Goal: Task Accomplishment & Management: Manage account settings

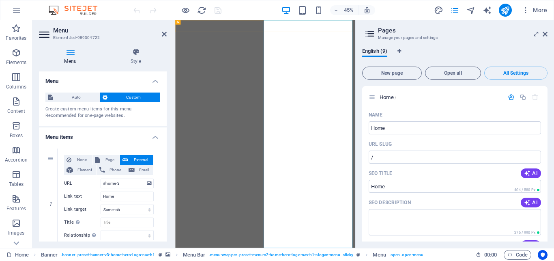
select select
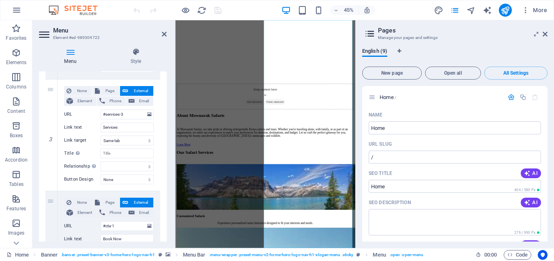
click at [368, 32] on icon at bounding box center [370, 33] width 12 height 11
drag, startPoint x: 520, startPoint y: 42, endPoint x: 558, endPoint y: 36, distance: 38.2
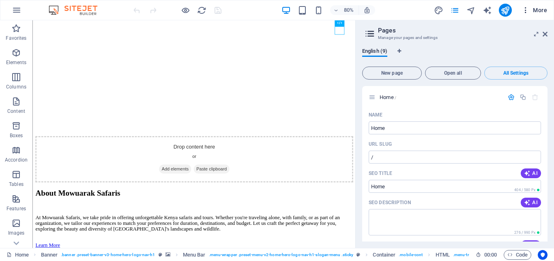
click at [536, 13] on span "More" at bounding box center [535, 10] width 26 height 8
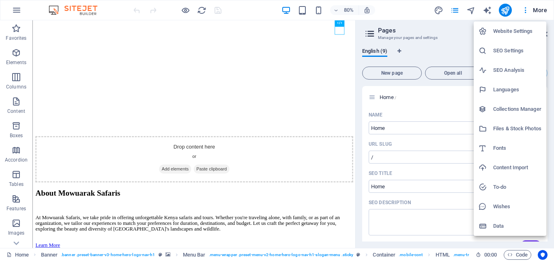
click at [470, 12] on div at bounding box center [277, 130] width 554 height 261
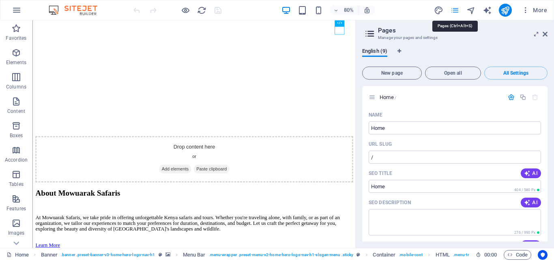
click at [459, 9] on icon "pages" at bounding box center [454, 10] width 9 height 9
click at [371, 99] on icon at bounding box center [372, 97] width 7 height 7
click at [368, 89] on icon at bounding box center [368, 89] width 4 height 5
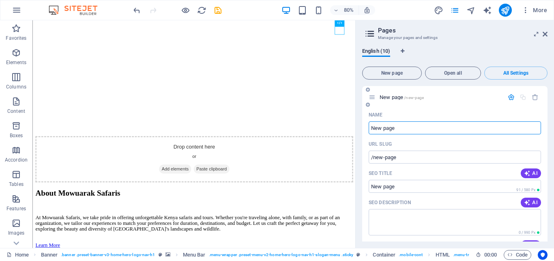
click at [376, 96] on div "New page /new-page" at bounding box center [436, 96] width 135 height 9
click at [374, 96] on icon at bounding box center [372, 97] width 7 height 7
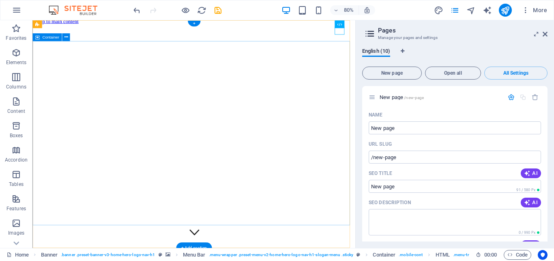
scroll to position [0, 0]
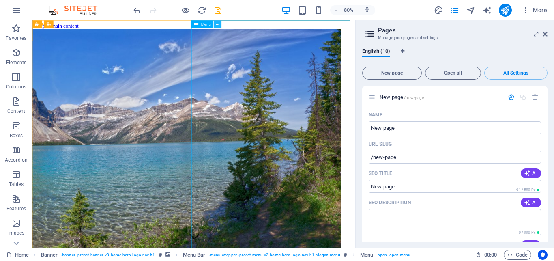
click at [219, 24] on button at bounding box center [217, 24] width 8 height 8
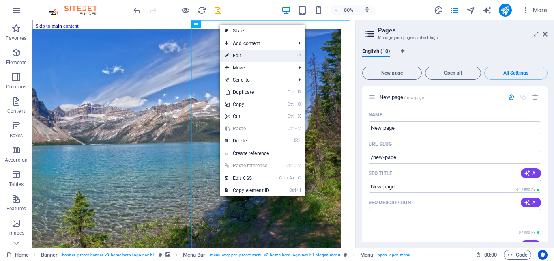
click at [243, 56] on link "⏎ Edit" at bounding box center [247, 55] width 54 height 12
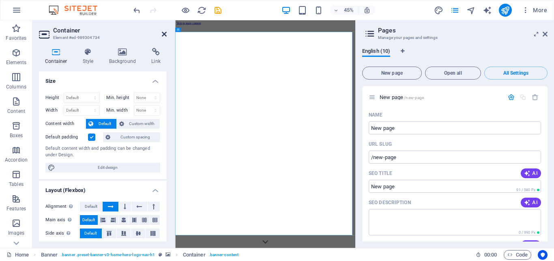
click at [162, 34] on icon at bounding box center [164, 34] width 5 height 6
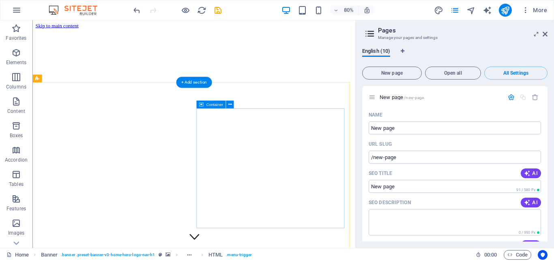
scroll to position [207, 0]
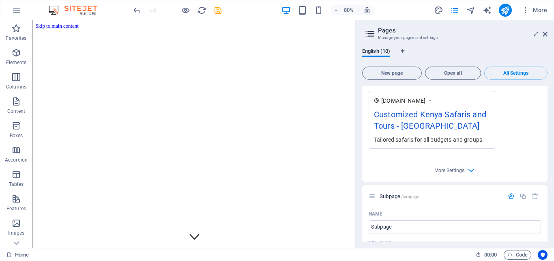
scroll to position [548, 0]
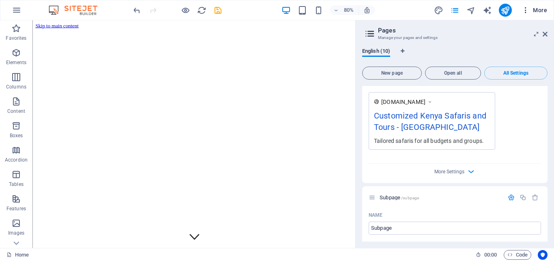
click at [536, 10] on span "More" at bounding box center [535, 10] width 26 height 8
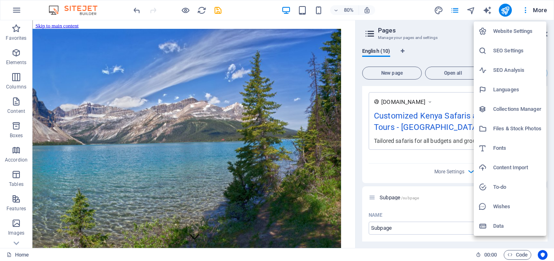
click at [524, 11] on div at bounding box center [277, 130] width 554 height 261
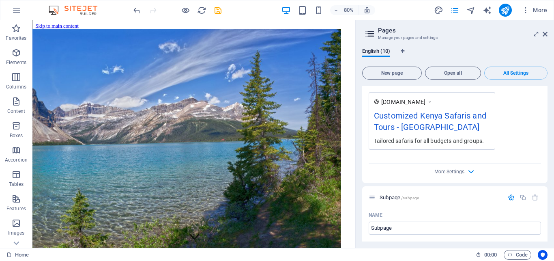
click at [525, 11] on icon "button" at bounding box center [526, 10] width 8 height 8
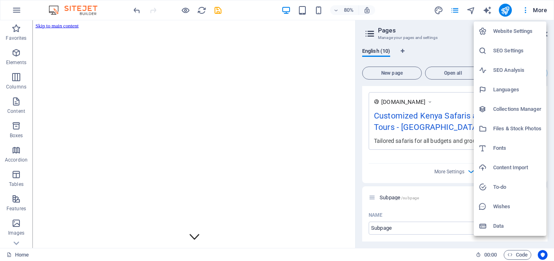
click at [458, 44] on div at bounding box center [277, 130] width 554 height 261
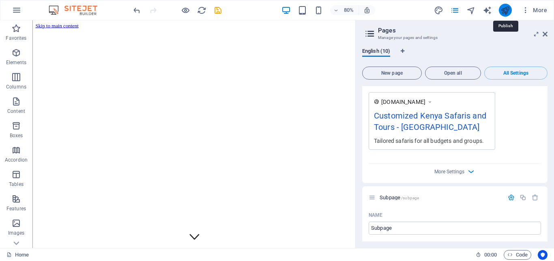
click at [508, 11] on icon "publish" at bounding box center [505, 10] width 9 height 9
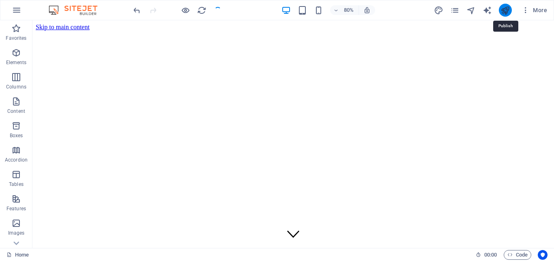
checkbox input "false"
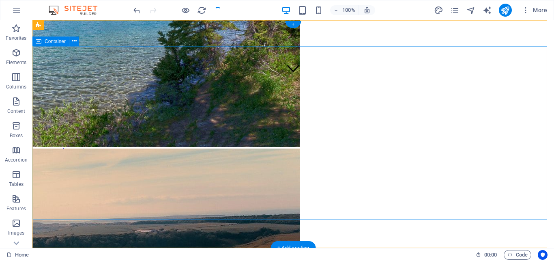
scroll to position [0, 0]
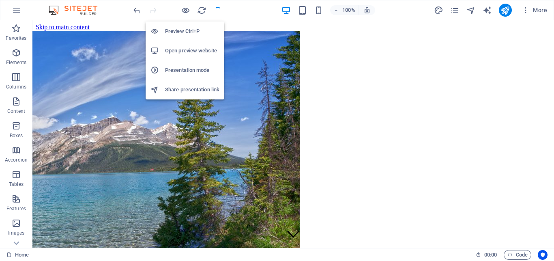
click at [185, 31] on h6 "Preview Ctrl+P" at bounding box center [192, 31] width 54 height 10
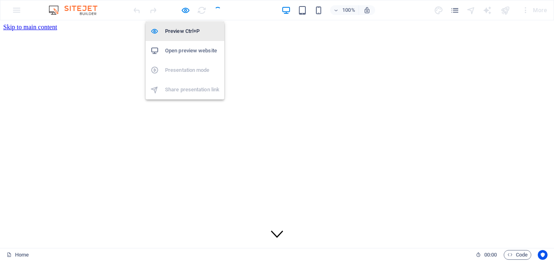
click at [186, 31] on h6 "Preview Ctrl+P" at bounding box center [192, 31] width 54 height 10
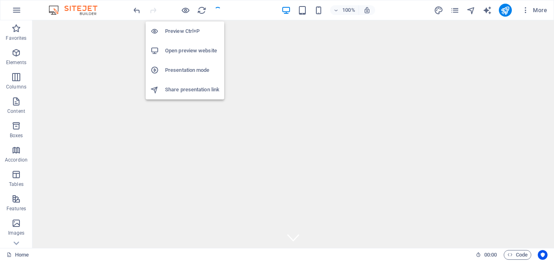
click at [186, 31] on h6 "Preview Ctrl+P" at bounding box center [192, 31] width 54 height 10
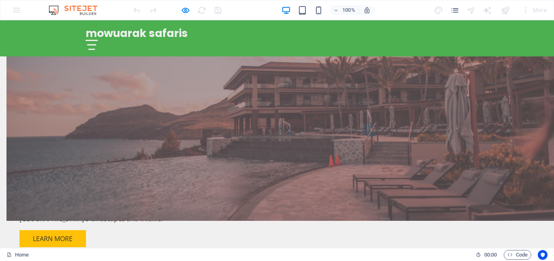
scroll to position [497, 0]
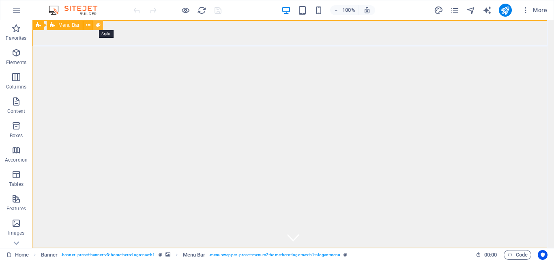
click at [96, 26] on icon at bounding box center [98, 25] width 4 height 9
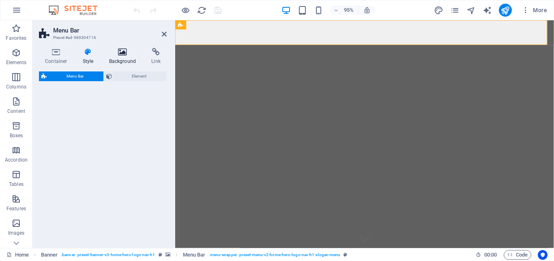
select select "rem"
select select "preset-menu-v2-home-hero-logo-nav-h1-slogan-menu"
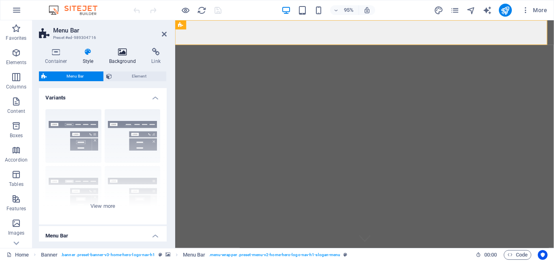
click at [125, 54] on icon at bounding box center [122, 52] width 39 height 8
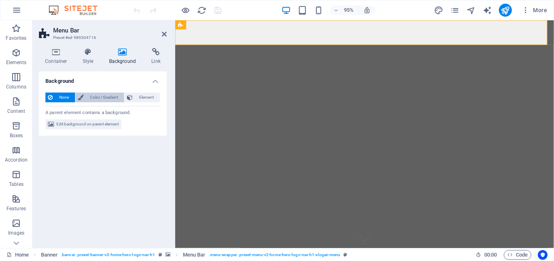
click at [104, 97] on span "Color / Gradient" at bounding box center [104, 97] width 36 height 10
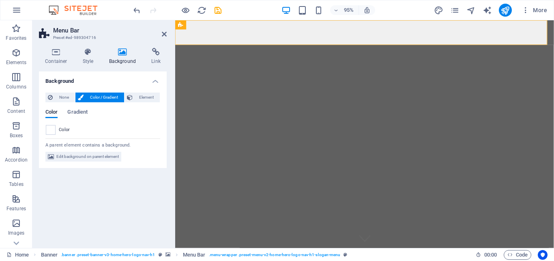
click at [61, 128] on span "Color" at bounding box center [64, 130] width 11 height 6
click at [52, 128] on span at bounding box center [50, 129] width 9 height 9
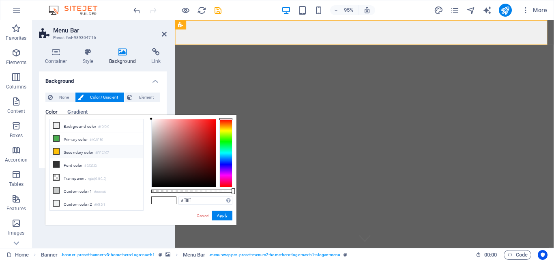
click at [52, 147] on li "Secondary color #FFC107" at bounding box center [96, 151] width 93 height 13
type input "#ffc107"
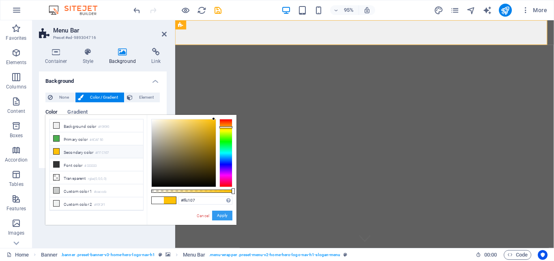
click at [218, 213] on button "Apply" at bounding box center [222, 216] width 20 height 10
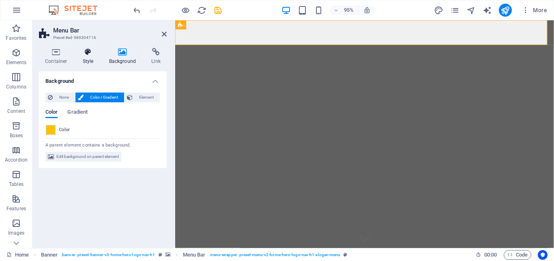
click at [84, 56] on icon at bounding box center [88, 52] width 23 height 8
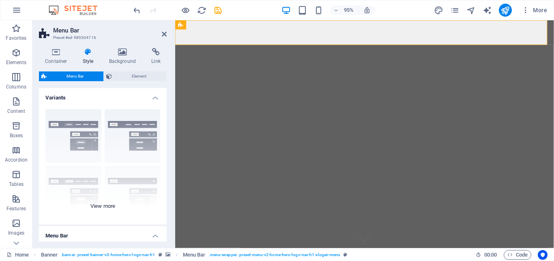
click at [68, 127] on div "Border Centered Default Fixed Loki Trigger Wide XXL" at bounding box center [103, 164] width 128 height 122
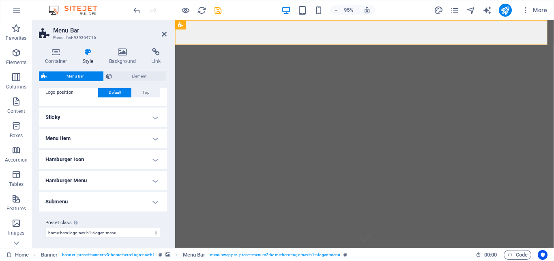
scroll to position [319, 0]
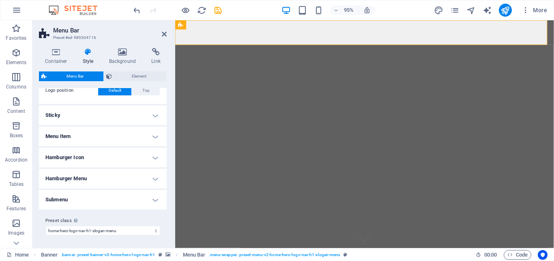
click at [148, 136] on h4 "Menu Item" at bounding box center [103, 136] width 128 height 19
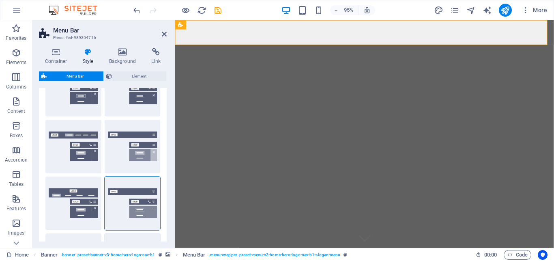
scroll to position [0, 0]
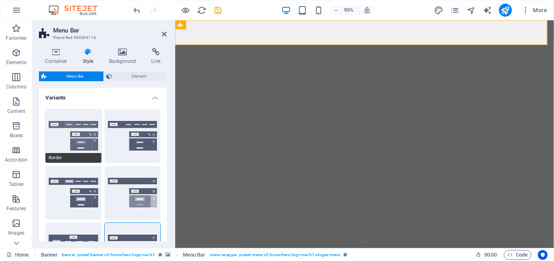
click at [78, 123] on button "Border" at bounding box center [73, 136] width 56 height 54
select select "hover_border"
type input "1"
type input "3"
type input "1"
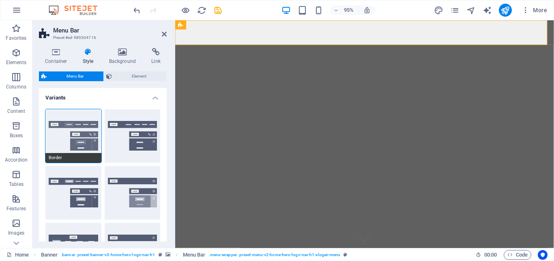
select select "link-special-font"
type input "1.1"
select select "rem"
select select
type input "1"
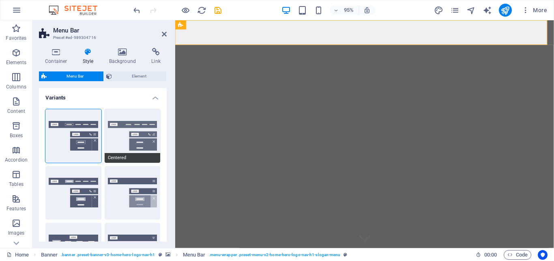
click at [128, 134] on button "Centered" at bounding box center [133, 136] width 56 height 54
select select "hover_border_bottom"
type input "1"
type input "0"
type input "2"
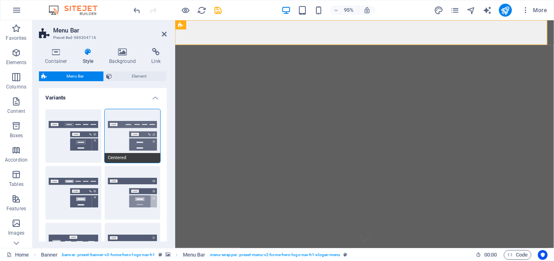
select select "DISABLED_OPTION_VALUE"
type input "0"
select select "link-special-font"
type input "1.5"
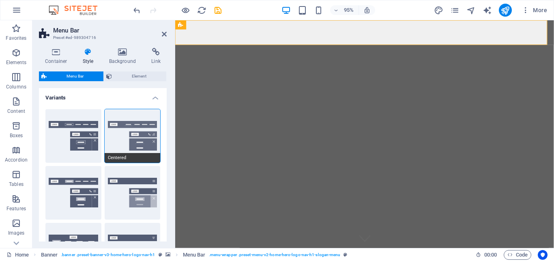
select select "rem"
select select
type input "2"
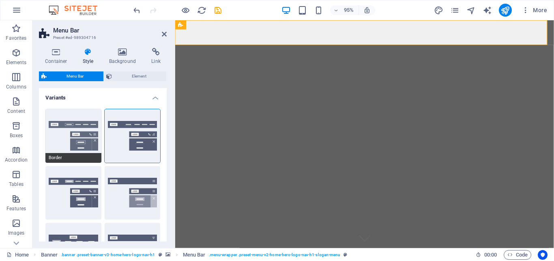
click at [76, 134] on button "Border" at bounding box center [73, 136] width 56 height 54
select select "hover_border"
type input "1"
type input "3"
type input "1"
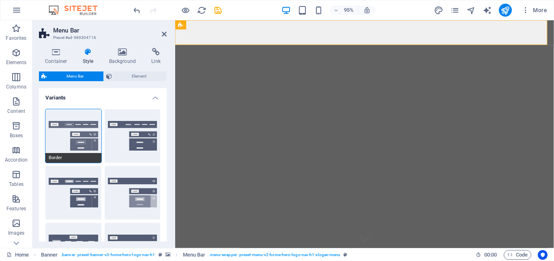
type input "1"
select select "rem"
type input "1"
select select "link-special-font"
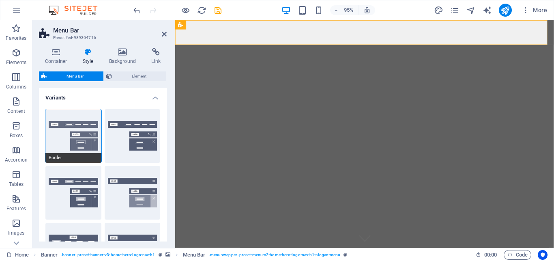
type input "1.1"
select select "rem"
select select
type input "1"
click at [71, 77] on span "Menu Bar" at bounding box center [75, 76] width 52 height 10
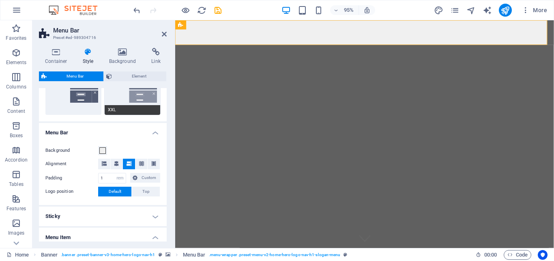
scroll to position [219, 0]
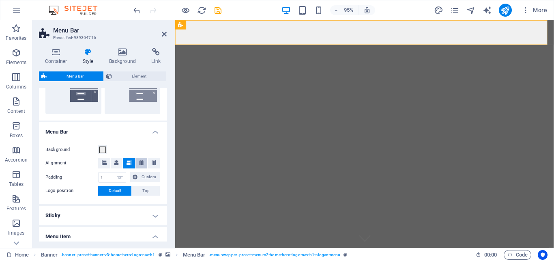
click at [135, 163] on button at bounding box center [141, 163] width 12 height 11
select select "200"
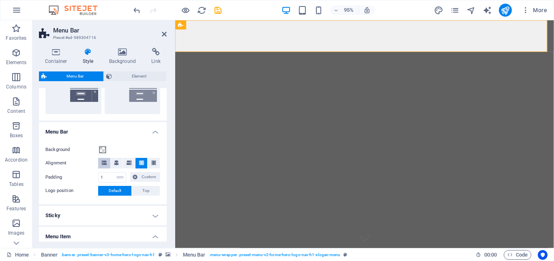
click at [102, 164] on icon at bounding box center [104, 162] width 5 height 5
click at [114, 162] on icon at bounding box center [116, 162] width 5 height 5
click at [123, 161] on button at bounding box center [129, 163] width 12 height 11
click at [135, 163] on button at bounding box center [141, 163] width 12 height 11
click at [151, 163] on icon at bounding box center [153, 162] width 5 height 5
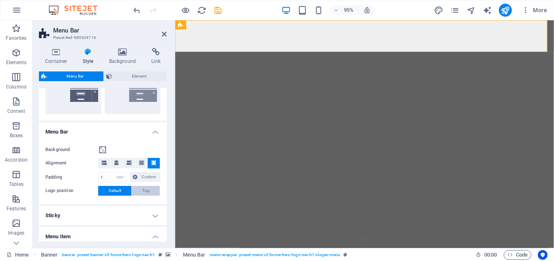
click at [142, 193] on span "Top" at bounding box center [145, 191] width 7 height 10
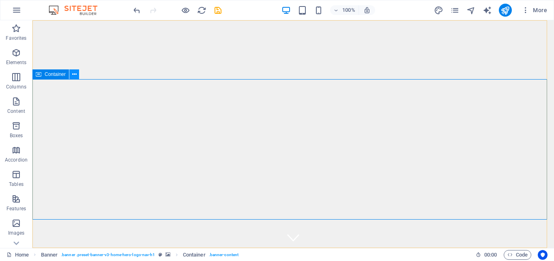
click at [77, 75] on icon at bounding box center [74, 74] width 4 height 9
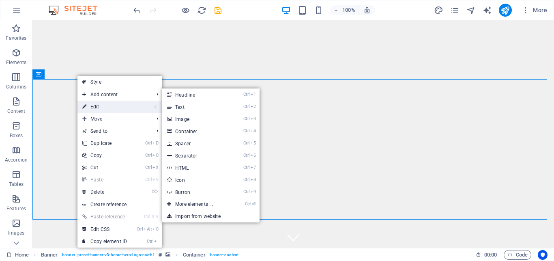
click at [95, 106] on link "⏎ Edit" at bounding box center [104, 107] width 54 height 12
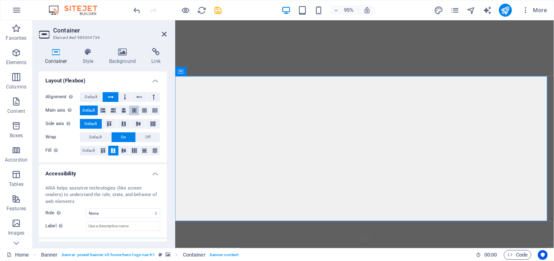
scroll to position [0, 0]
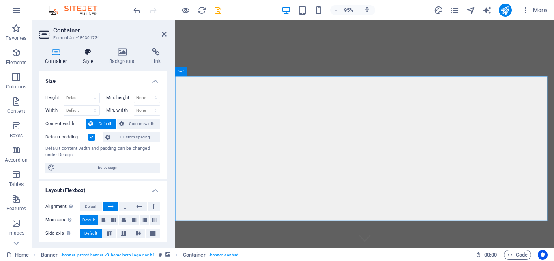
click at [94, 59] on h4 "Style" at bounding box center [90, 56] width 26 height 17
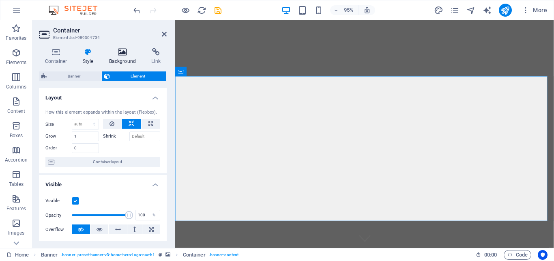
click at [125, 58] on h4 "Background" at bounding box center [124, 56] width 43 height 17
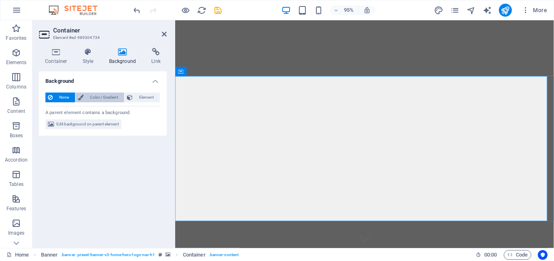
click at [95, 94] on span "Color / Gradient" at bounding box center [104, 97] width 36 height 10
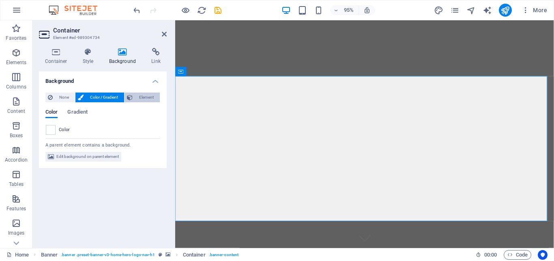
click at [148, 98] on span "Element" at bounding box center [146, 97] width 22 height 10
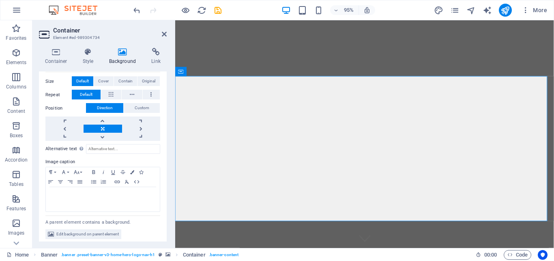
scroll to position [21, 0]
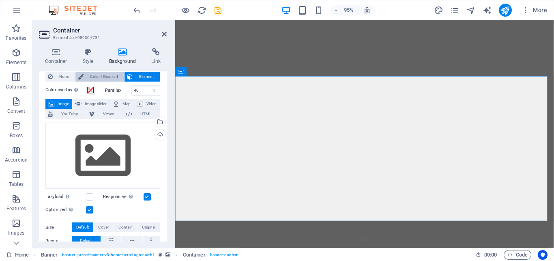
click at [99, 75] on span "Color / Gradient" at bounding box center [104, 77] width 36 height 10
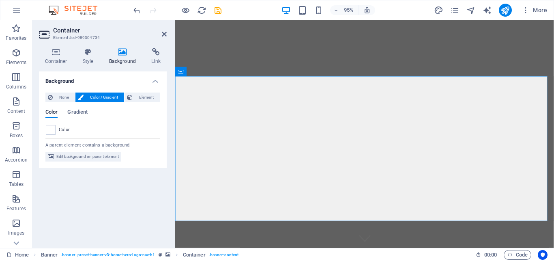
scroll to position [0, 0]
click at [87, 53] on icon at bounding box center [88, 52] width 23 height 8
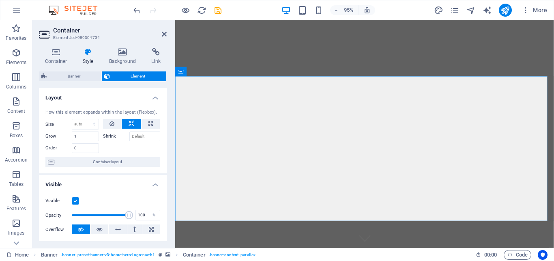
click at [90, 58] on h4 "Style" at bounding box center [90, 56] width 26 height 17
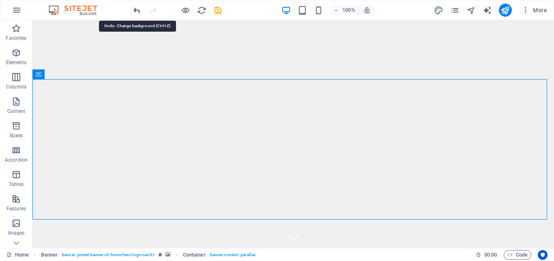
click at [137, 9] on icon "undo" at bounding box center [136, 10] width 9 height 9
click at [138, 9] on icon "undo" at bounding box center [136, 10] width 9 height 9
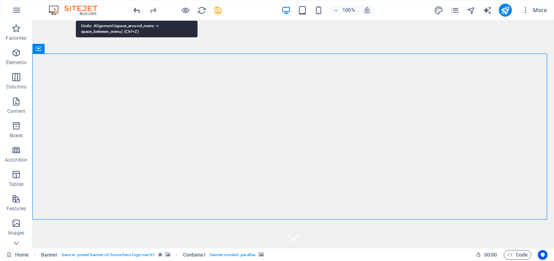
click at [138, 9] on icon "undo" at bounding box center [136, 10] width 9 height 9
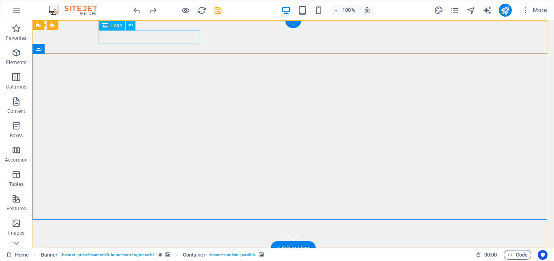
click at [133, 254] on div "mowuarak safaris" at bounding box center [293, 260] width 383 height 13
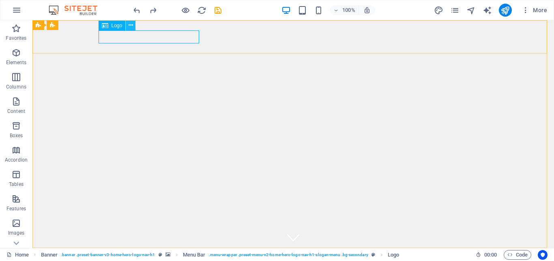
click at [129, 27] on button at bounding box center [131, 26] width 10 height 10
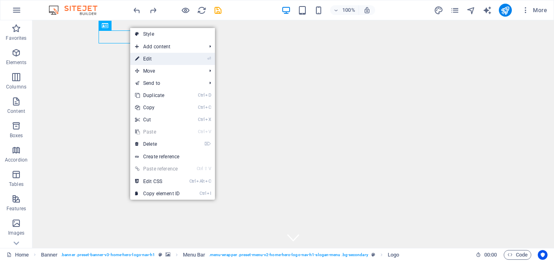
click at [167, 57] on link "⏎ Edit" at bounding box center [157, 59] width 54 height 12
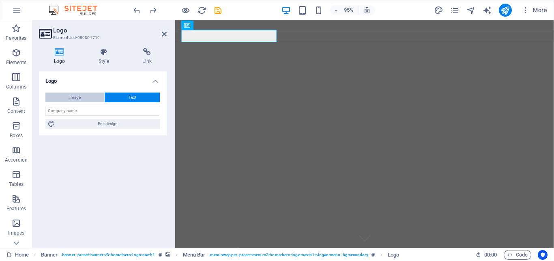
click at [83, 95] on button "Image" at bounding box center [74, 97] width 59 height 10
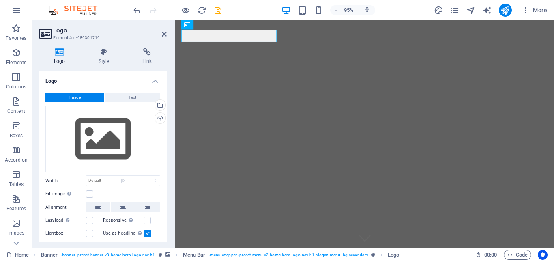
select select "DISABLED_OPTION_VALUE"
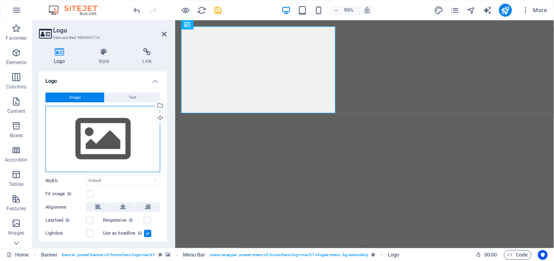
click at [108, 140] on div "Drag files here, click to choose files or select files from Files or our free s…" at bounding box center [102, 139] width 115 height 67
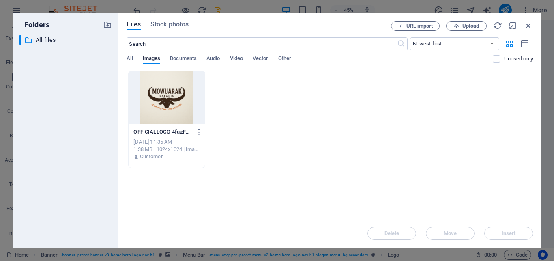
click at [181, 101] on div at bounding box center [167, 97] width 76 height 53
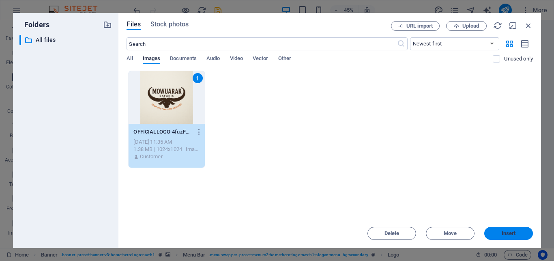
click at [508, 232] on span "Insert" at bounding box center [509, 233] width 14 height 5
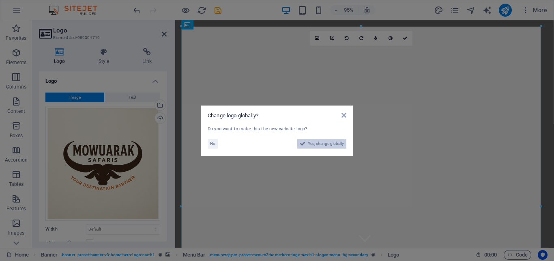
click at [322, 147] on span "Yes, change globally" at bounding box center [326, 144] width 36 height 10
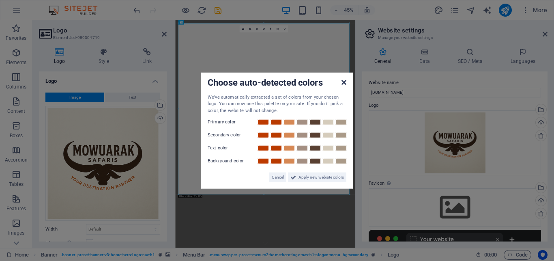
click at [345, 84] on icon at bounding box center [344, 82] width 5 height 6
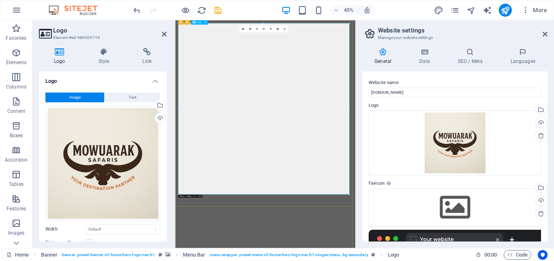
drag, startPoint x: 524, startPoint y: 215, endPoint x: 561, endPoint y: 403, distance: 192.2
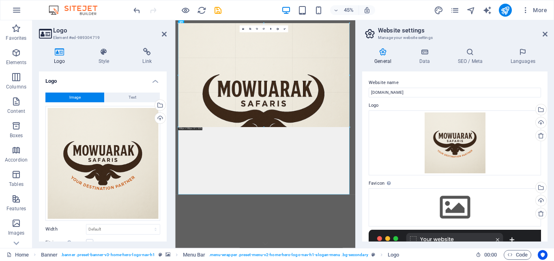
drag, startPoint x: 386, startPoint y: 383, endPoint x: 199, endPoint y: 146, distance: 301.2
click at [199, 146] on div "Drag here to replace the existing content. Press “Ctrl” if you want to create a…" at bounding box center [265, 134] width 180 height 228
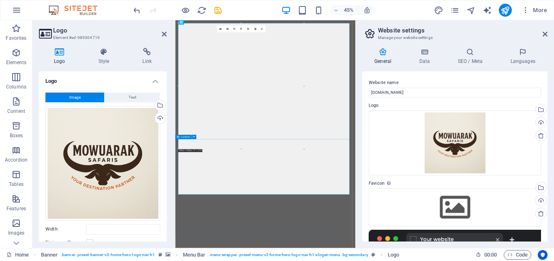
type input "689"
select select "px"
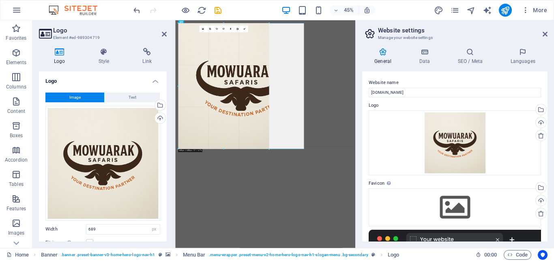
drag, startPoint x: 304, startPoint y: 149, endPoint x: 217, endPoint y: 72, distance: 116.4
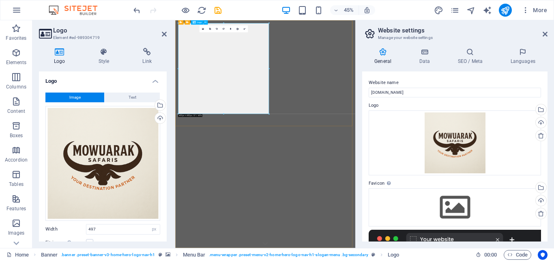
drag, startPoint x: 400, startPoint y: 134, endPoint x: 252, endPoint y: 99, distance: 152.6
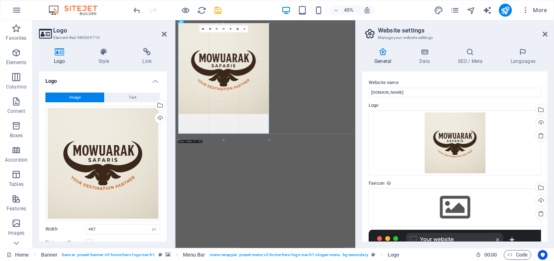
drag, startPoint x: 268, startPoint y: 113, endPoint x: 135, endPoint y: 153, distance: 138.6
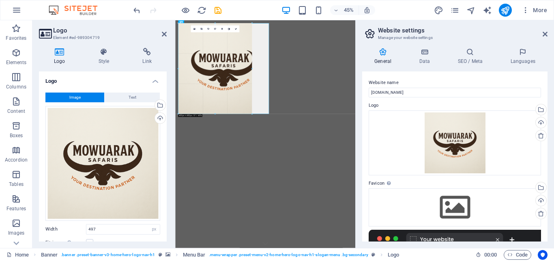
drag, startPoint x: 269, startPoint y: 114, endPoint x: 142, endPoint y: 123, distance: 126.5
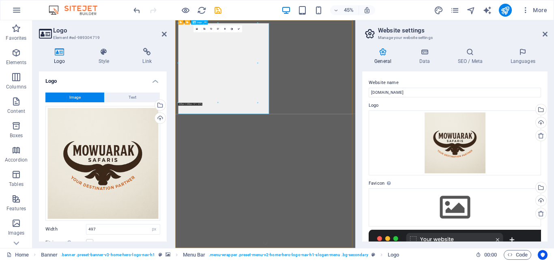
type input "434"
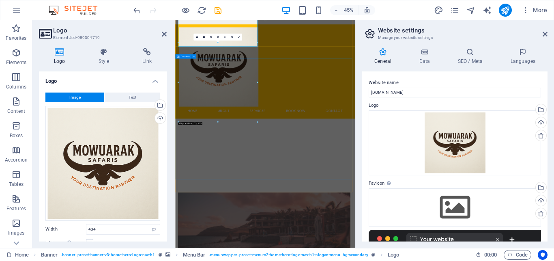
scroll to position [124, 0]
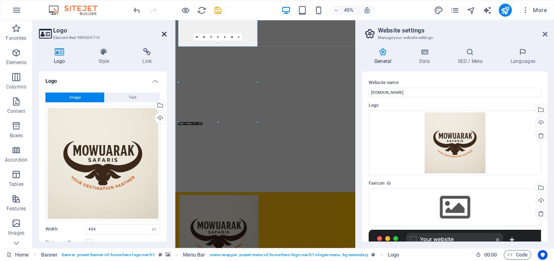
click at [163, 32] on icon at bounding box center [164, 34] width 5 height 6
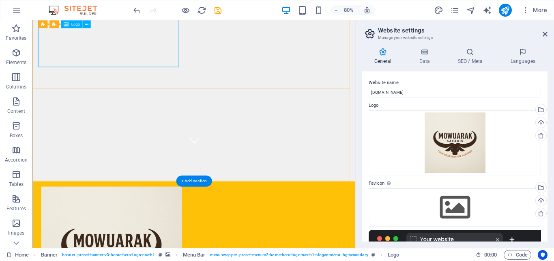
scroll to position [0, 0]
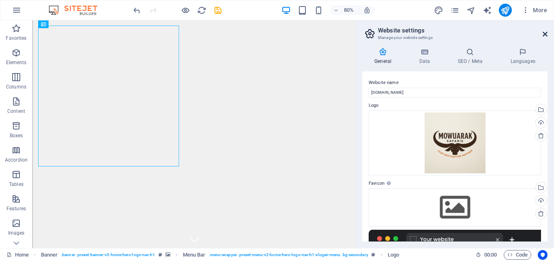
click at [543, 34] on icon at bounding box center [545, 34] width 5 height 6
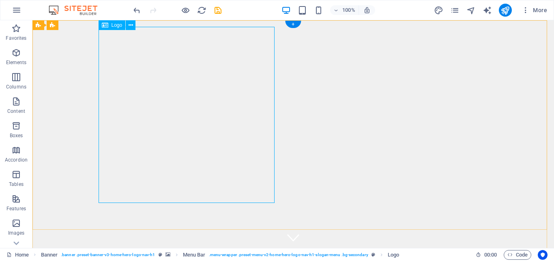
click at [133, 26] on icon at bounding box center [131, 25] width 4 height 9
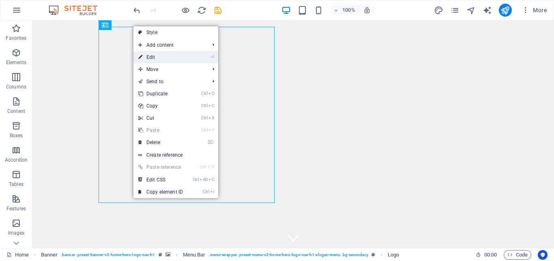
click at [152, 55] on link "⏎ Edit" at bounding box center [160, 57] width 54 height 12
select select "px"
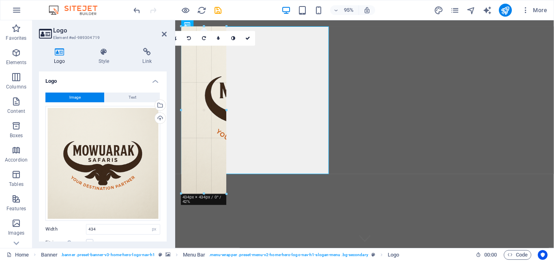
drag, startPoint x: 342, startPoint y: 187, endPoint x: 211, endPoint y: 63, distance: 180.8
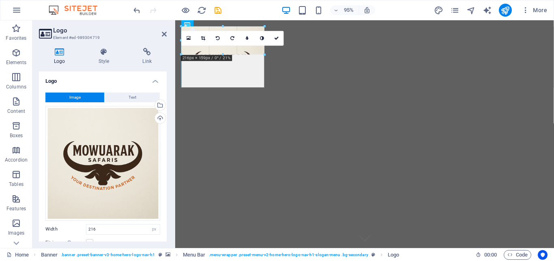
drag, startPoint x: 265, startPoint y: 107, endPoint x: 217, endPoint y: 94, distance: 49.7
click at [217, 94] on div "H2 Banner Container Spacer Banner Menu Bar Container Banner Logo Menu Image wit…" at bounding box center [364, 134] width 379 height 228
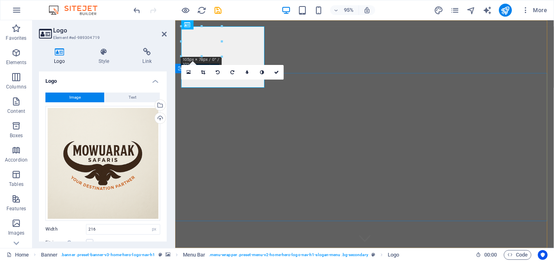
type input "105"
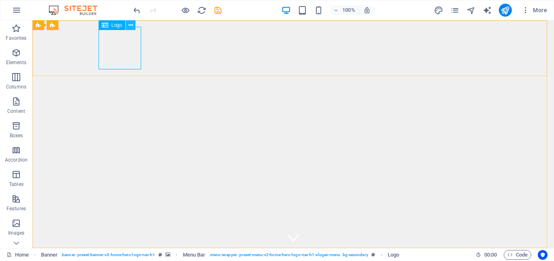
click at [132, 25] on icon at bounding box center [131, 25] width 4 height 9
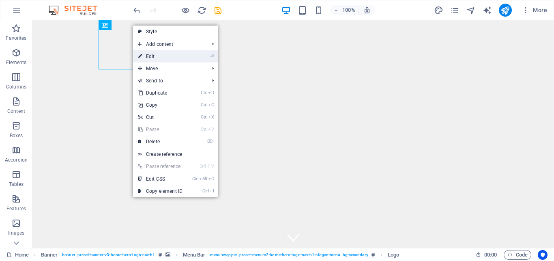
click at [150, 53] on link "⏎ Edit" at bounding box center [160, 56] width 54 height 12
select select "px"
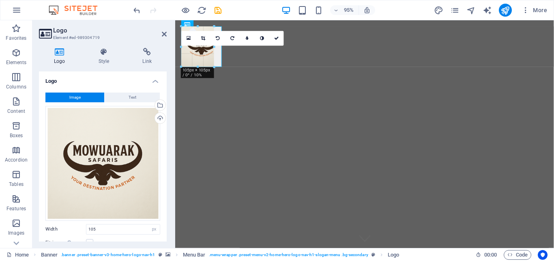
drag, startPoint x: 200, startPoint y: 67, endPoint x: 200, endPoint y: 59, distance: 8.1
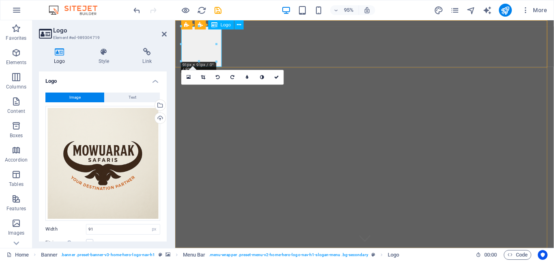
type input "91"
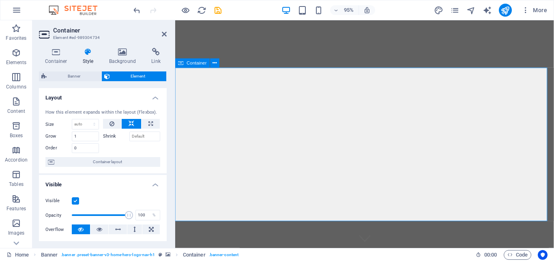
click at [163, 32] on icon at bounding box center [164, 34] width 5 height 6
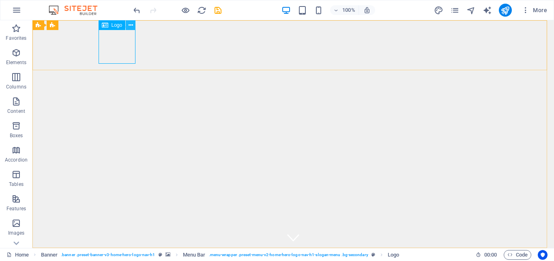
click at [132, 24] on icon at bounding box center [131, 25] width 4 height 9
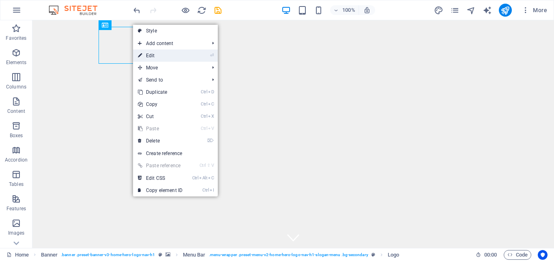
click at [152, 56] on link "⏎ Edit" at bounding box center [160, 55] width 54 height 12
select select "px"
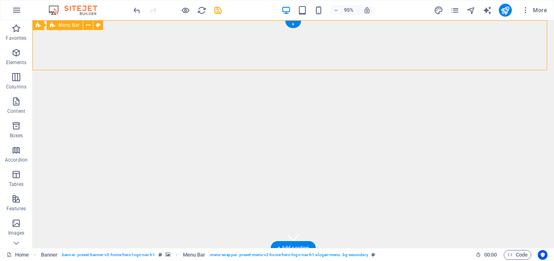
drag, startPoint x: 37, startPoint y: 48, endPoint x: 176, endPoint y: 47, distance: 139.5
drag, startPoint x: 109, startPoint y: 47, endPoint x: 135, endPoint y: 30, distance: 31.1
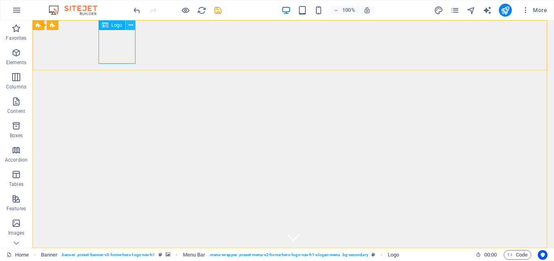
click at [129, 24] on button at bounding box center [131, 25] width 10 height 10
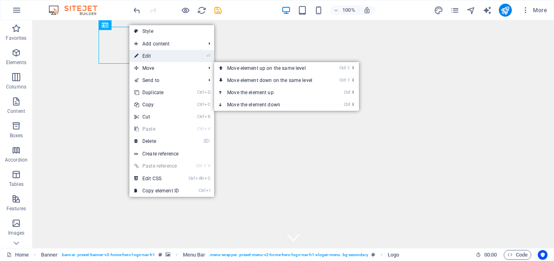
click at [147, 59] on link "⏎ Edit" at bounding box center [156, 56] width 54 height 12
select select "px"
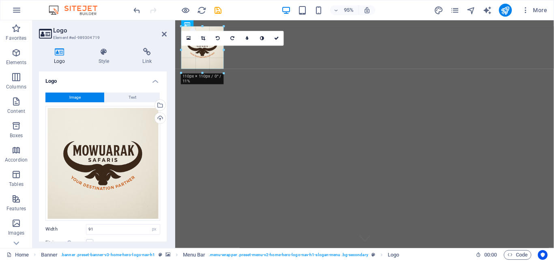
drag, startPoint x: 217, startPoint y: 43, endPoint x: 78, endPoint y: 105, distance: 152.2
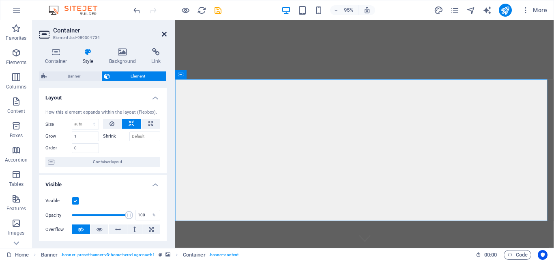
click at [164, 33] on icon at bounding box center [164, 34] width 5 height 6
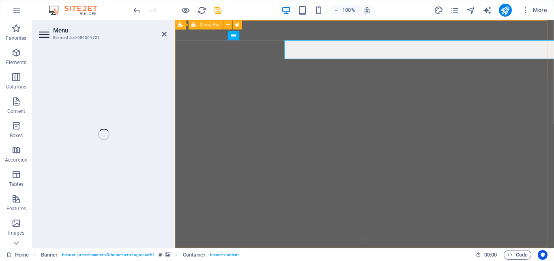
select select
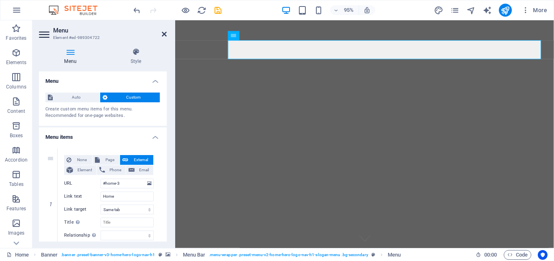
click at [163, 32] on icon at bounding box center [164, 34] width 5 height 6
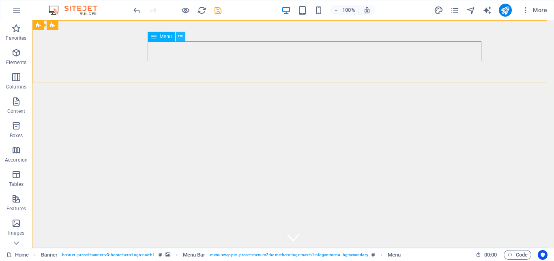
click at [181, 38] on icon at bounding box center [180, 36] width 4 height 9
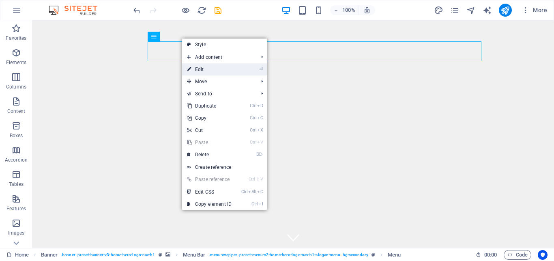
click at [199, 67] on link "⏎ Edit" at bounding box center [209, 69] width 54 height 12
select select
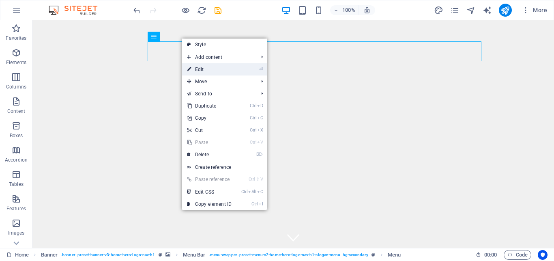
select select
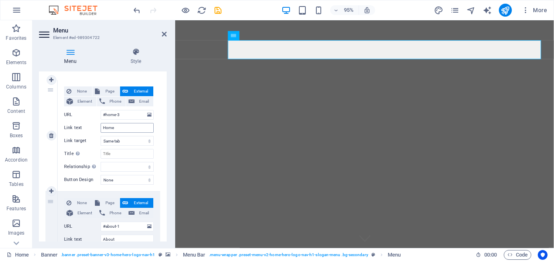
scroll to position [73, 0]
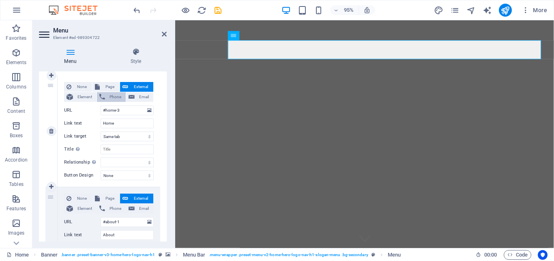
click at [107, 96] on span "Phone" at bounding box center [115, 97] width 16 height 10
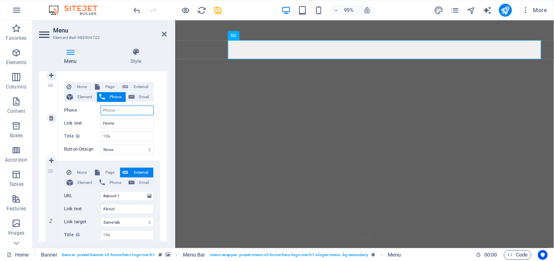
select select
type input "0"
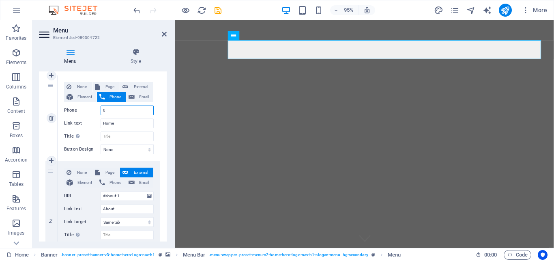
select select
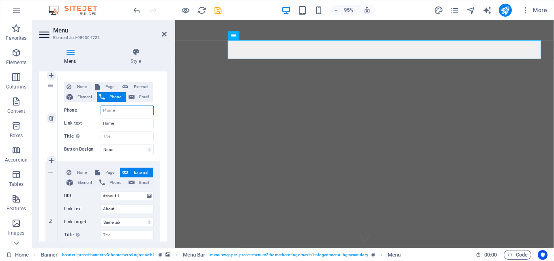
select select
type input "+"
select select
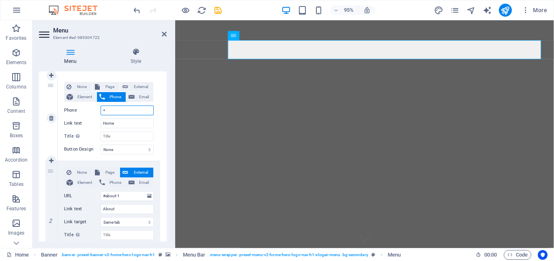
select select
type input "+25"
select select
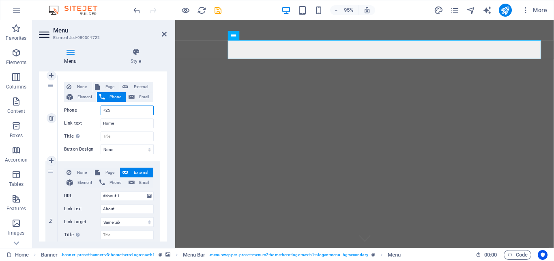
select select
type input "+2547"
select select
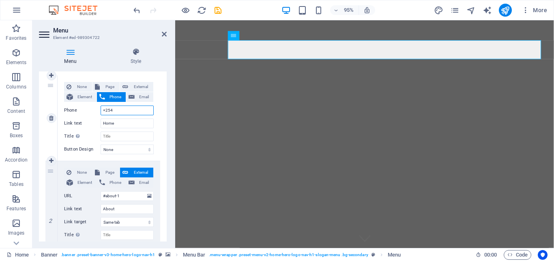
select select
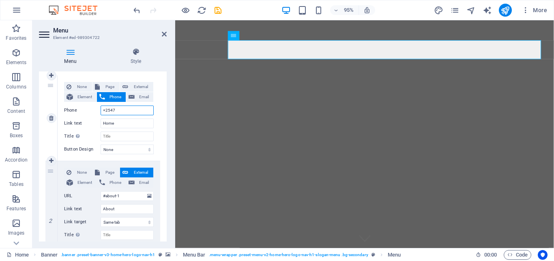
select select
type input "+254731"
select select
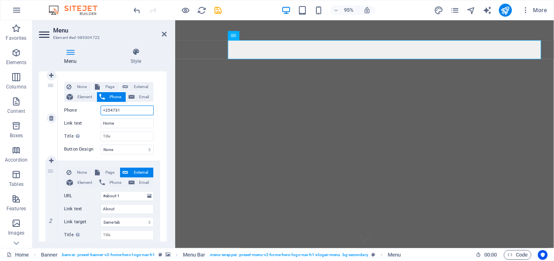
select select
type input "[PHONE_NUMBER]"
select select
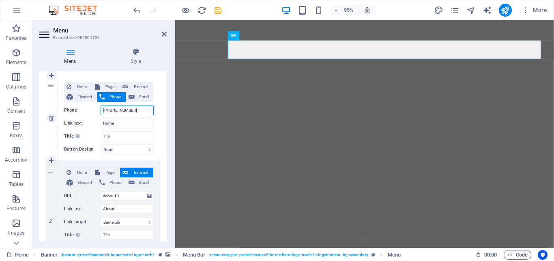
select select
type input "[PHONE_NUMBER]"
select select
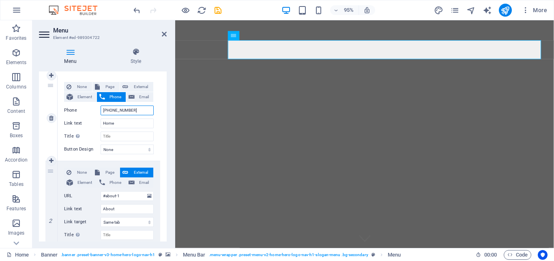
select select
type input "[PHONE_NUMBER]"
click at [140, 95] on span "Email" at bounding box center [144, 97] width 14 height 10
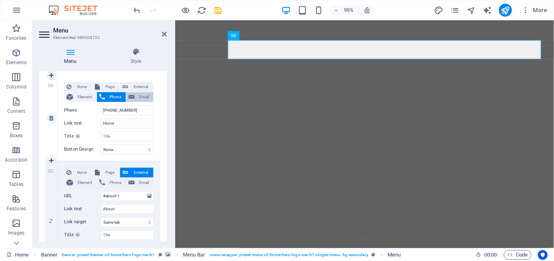
select select
click at [104, 95] on button "Phone" at bounding box center [111, 97] width 29 height 10
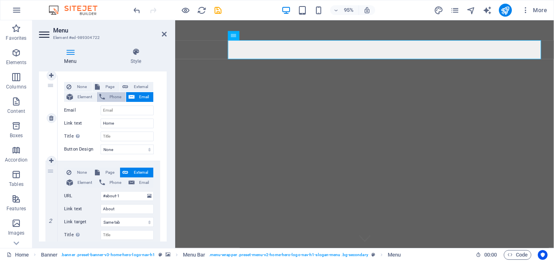
click at [104, 95] on button "Phone" at bounding box center [111, 97] width 29 height 10
select select
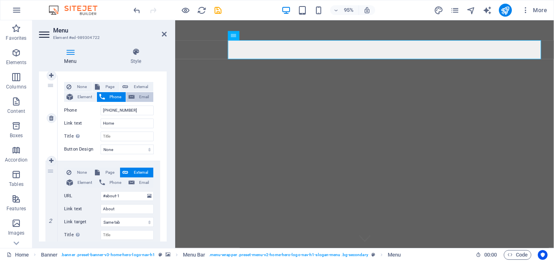
click at [137, 95] on span "Email" at bounding box center [144, 97] width 14 height 10
select select
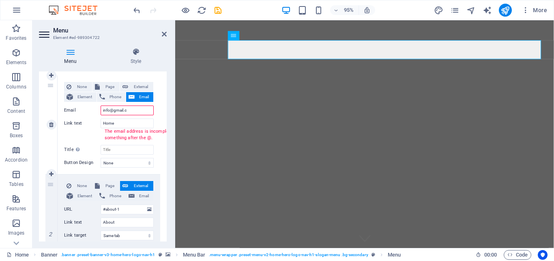
type input "[EMAIL_ADDRESS][DOMAIN_NAME]"
select select
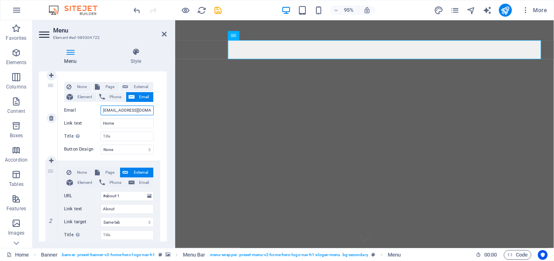
type input "[EMAIL_ADDRESS][DOMAIN_NAME]"
select select
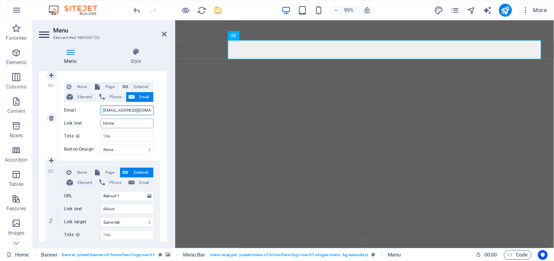
type input "[EMAIL_ADDRESS][DOMAIN_NAME]"
click at [123, 123] on input "Home" at bounding box center [127, 123] width 53 height 10
click at [116, 136] on input "Title Additional link description, should not be the same as the link text. The…" at bounding box center [127, 136] width 53 height 10
click at [113, 149] on select "None Default Primary Secondary" at bounding box center [127, 149] width 53 height 10
click at [46, 138] on div "1" at bounding box center [51, 117] width 12 height 85
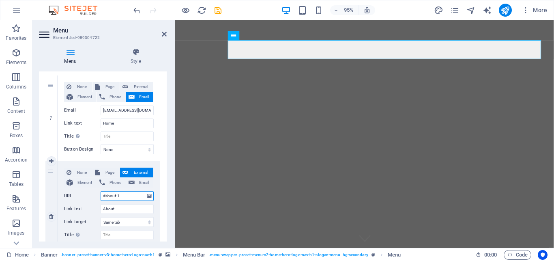
click at [130, 197] on input "#about-1" at bounding box center [127, 196] width 53 height 10
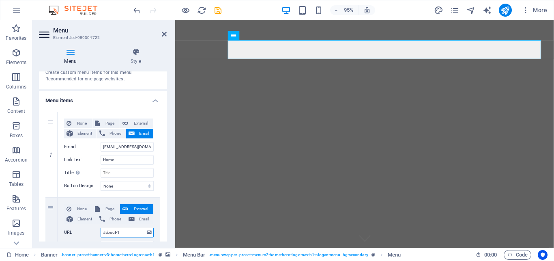
scroll to position [0, 0]
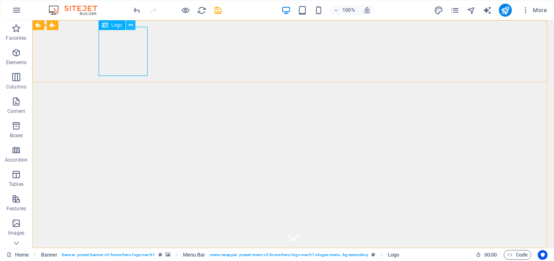
click at [133, 26] on icon at bounding box center [131, 25] width 4 height 9
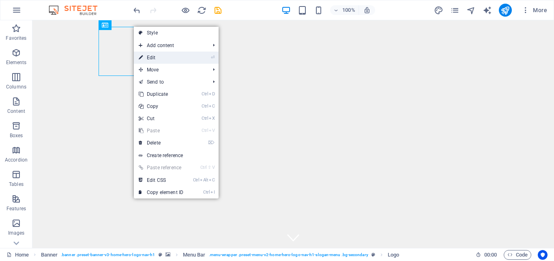
click at [156, 60] on link "⏎ Edit" at bounding box center [161, 58] width 54 height 12
select select "px"
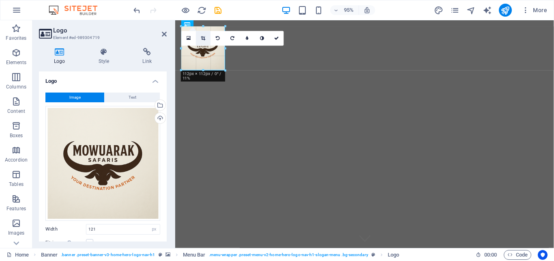
drag, startPoint x: 206, startPoint y: 26, endPoint x: 206, endPoint y: 31, distance: 4.9
drag, startPoint x: 204, startPoint y: 26, endPoint x: 205, endPoint y: 32, distance: 5.7
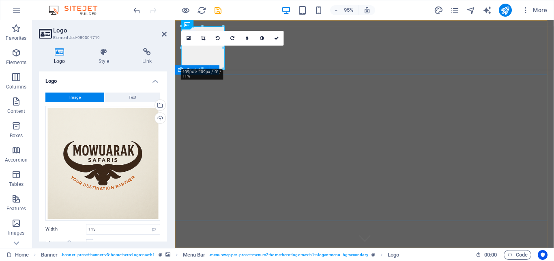
type input "109"
click at [224, 46] on div "16:10 16:9 4:3 1:1 1:2 0" at bounding box center [232, 38] width 103 height 15
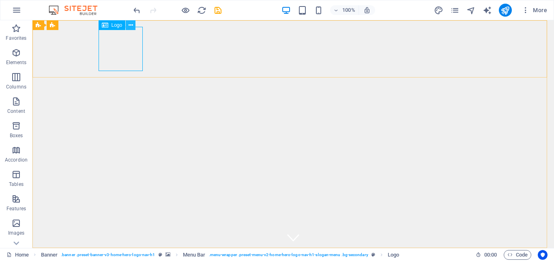
click at [130, 26] on icon at bounding box center [131, 25] width 4 height 9
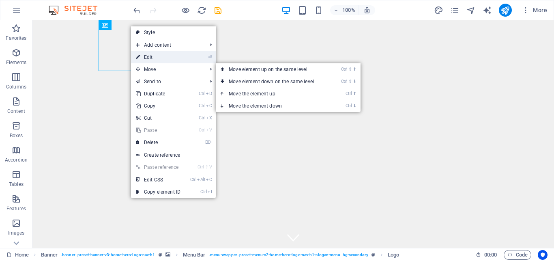
click at [150, 59] on link "⏎ Edit" at bounding box center [158, 57] width 54 height 12
select select "px"
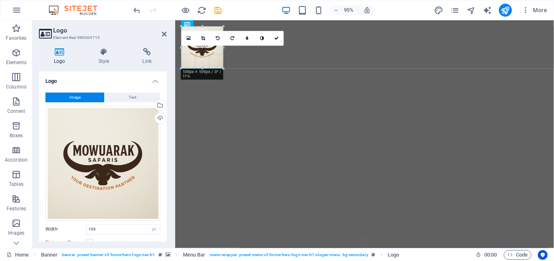
drag, startPoint x: 224, startPoint y: 68, endPoint x: 47, endPoint y: 36, distance: 179.7
click at [224, 64] on div "180 170 160 150 140 130 120 110 100 90 80 70 60 50 40 30 20 10 0 -10 -20 -30 -4…" at bounding box center [202, 47] width 42 height 42
click at [224, 46] on div "16:10 16:9 4:3 1:1 1:2 0" at bounding box center [232, 38] width 103 height 15
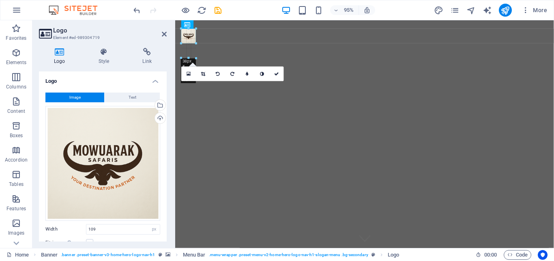
drag, startPoint x: 181, startPoint y: 48, endPoint x: 19, endPoint y: 30, distance: 162.4
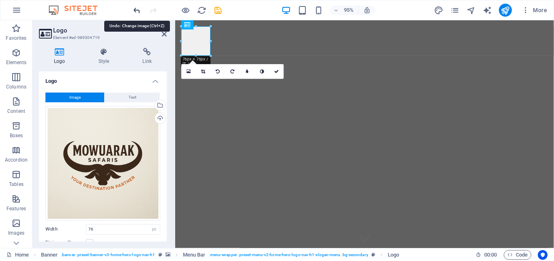
click at [137, 10] on icon "undo" at bounding box center [136, 10] width 9 height 9
type input "109"
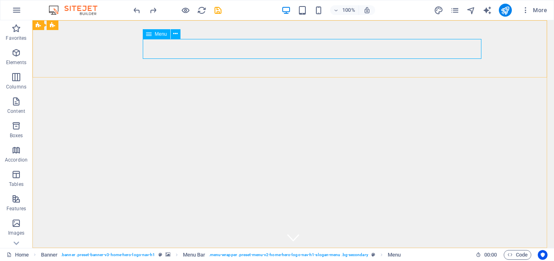
click at [158, 33] on span "Menu" at bounding box center [161, 34] width 12 height 5
click at [176, 34] on icon at bounding box center [175, 34] width 4 height 9
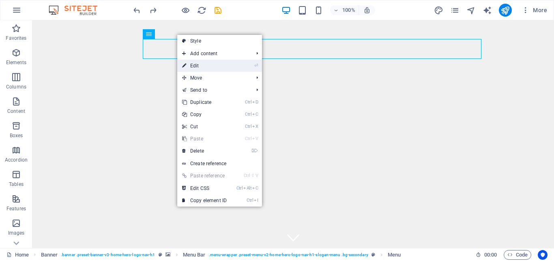
click at [197, 64] on link "⏎ Edit" at bounding box center [204, 66] width 54 height 12
select select
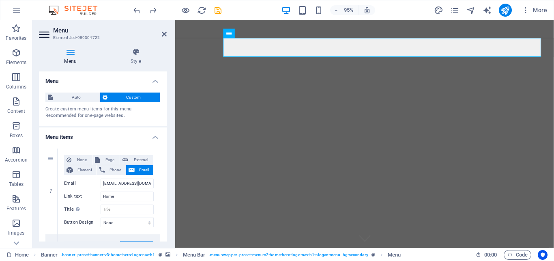
click at [72, 52] on icon at bounding box center [70, 52] width 63 height 8
click at [43, 33] on icon at bounding box center [45, 34] width 12 height 13
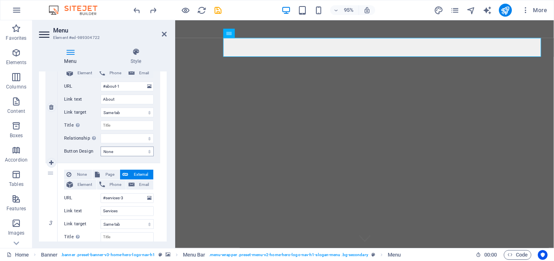
scroll to position [219, 0]
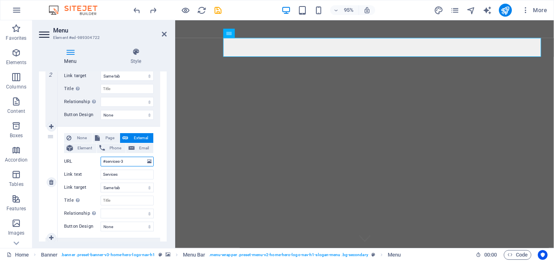
click at [127, 161] on input "#services-3" at bounding box center [127, 162] width 53 height 10
type input "#"
select select
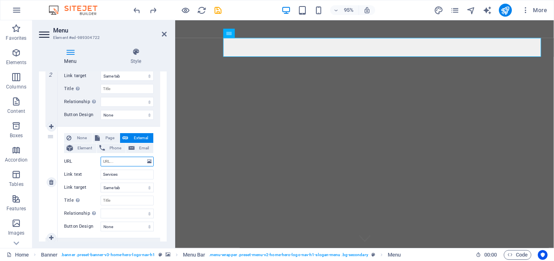
select select
type input "TOUR"
select select
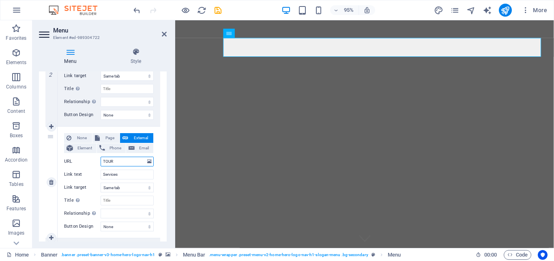
select select
type input "TOURS"
select select
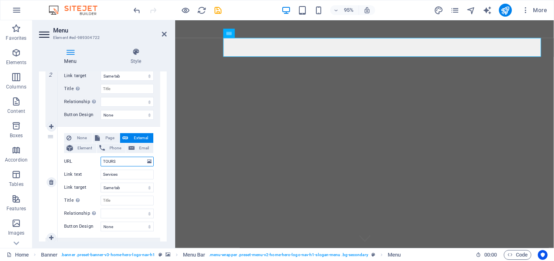
select select
type input "T"
select select
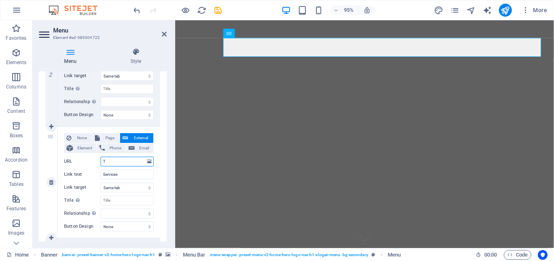
select select
type input "To"
select select
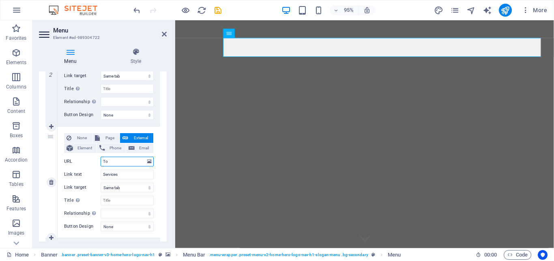
select select
type input "Tours"
select select
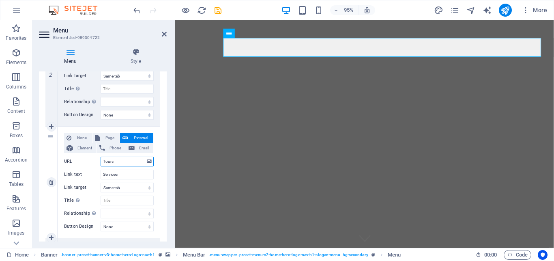
select select
type input "Tours"
click at [118, 174] on input "Services" at bounding box center [127, 175] width 53 height 10
type input "S"
select select
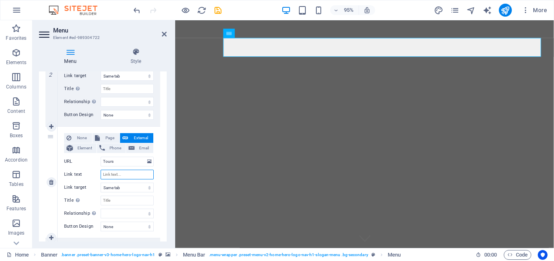
select select
type input "t"
select select
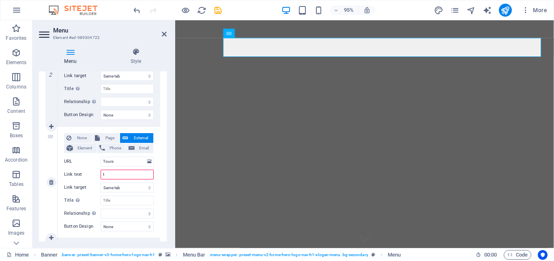
select select
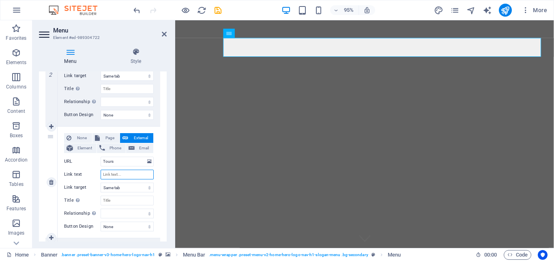
select select
type input "Tours"
select select
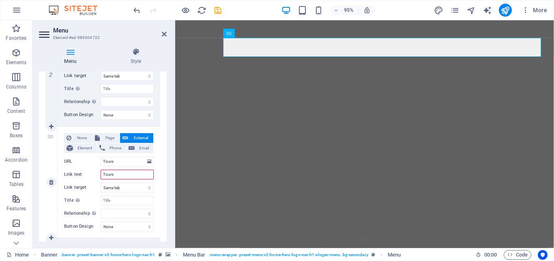
select select
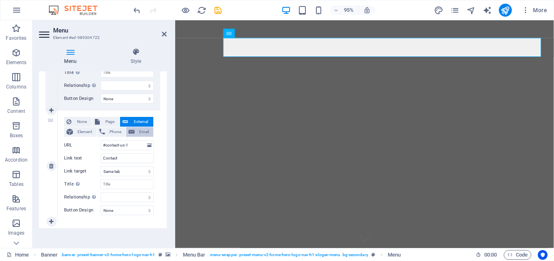
scroll to position [462, 0]
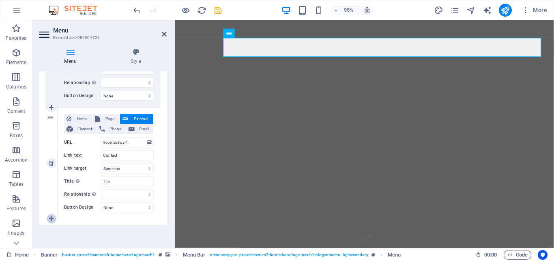
type input "Tours"
click at [52, 220] on icon at bounding box center [51, 219] width 4 height 6
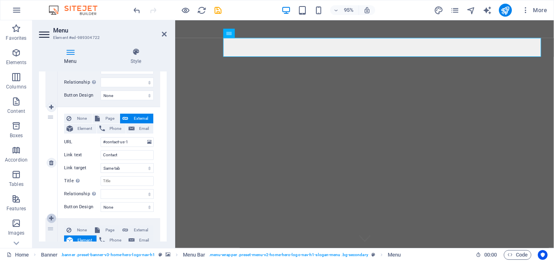
select select
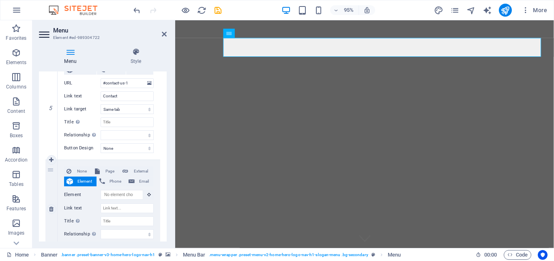
scroll to position [524, 0]
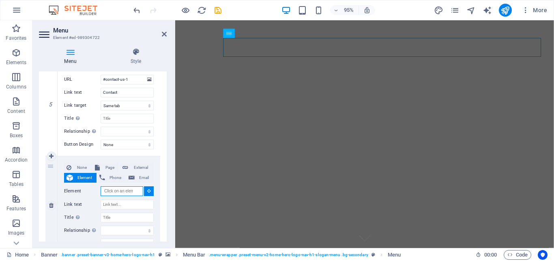
click at [116, 192] on input "Element" at bounding box center [122, 191] width 43 height 10
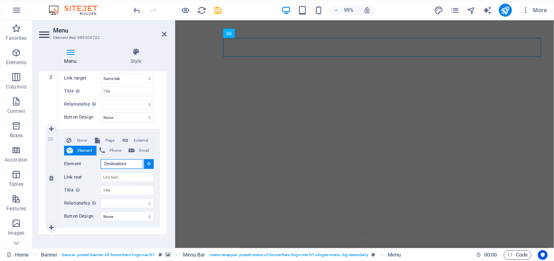
scroll to position [561, 0]
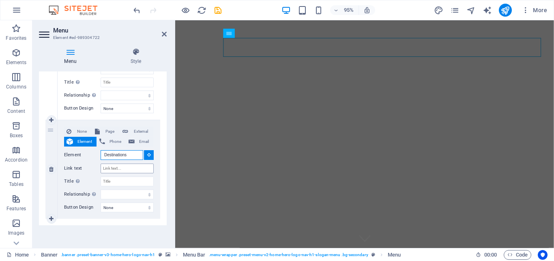
type input "Destinations"
click at [120, 168] on input "Link text" at bounding box center [127, 168] width 53 height 10
click at [122, 157] on input "Element" at bounding box center [122, 155] width 43 height 10
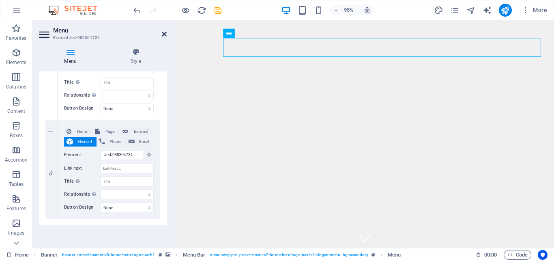
click at [162, 34] on icon at bounding box center [164, 34] width 5 height 6
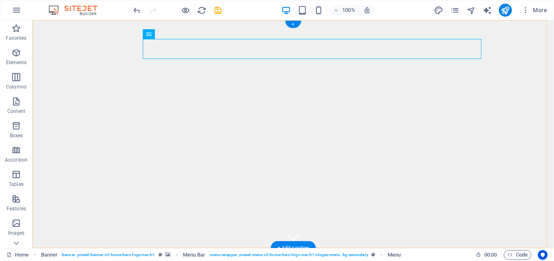
click at [292, 23] on div "+" at bounding box center [293, 24] width 16 height 7
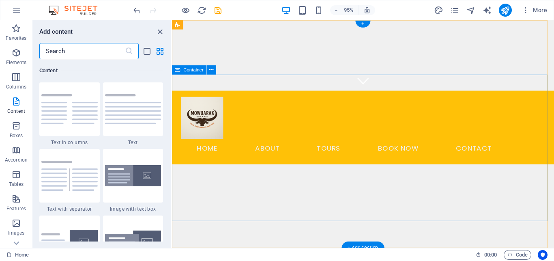
scroll to position [0, 0]
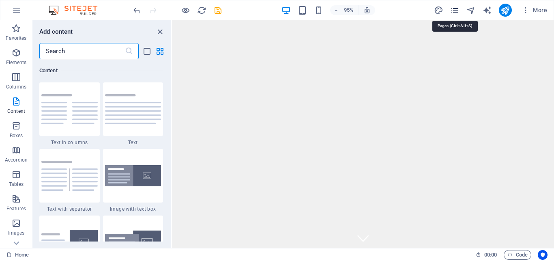
click at [456, 13] on icon "pages" at bounding box center [454, 10] width 9 height 9
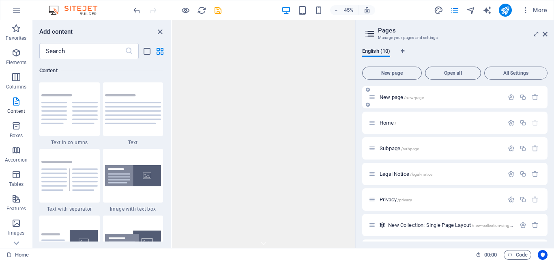
click at [388, 98] on span "New page /new-page" at bounding box center [402, 97] width 44 height 6
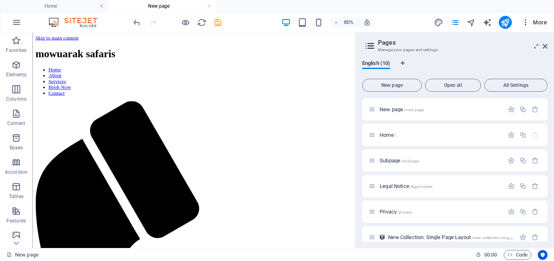
click at [540, 22] on span "More" at bounding box center [535, 22] width 26 height 8
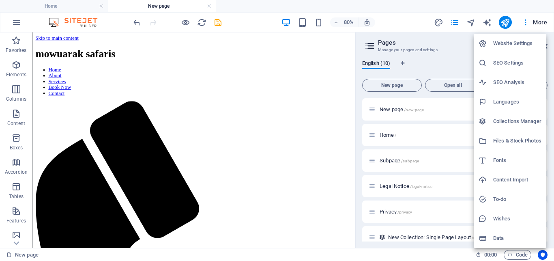
click at [80, 119] on div at bounding box center [277, 130] width 554 height 261
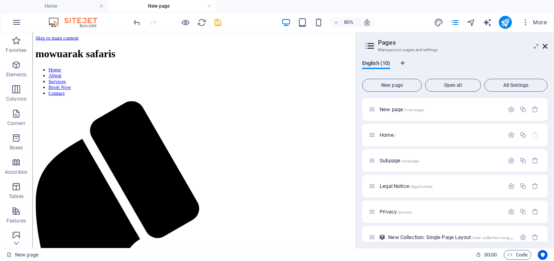
click at [547, 45] on icon at bounding box center [545, 46] width 5 height 6
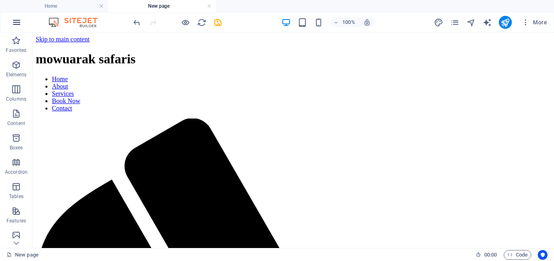
click at [15, 23] on icon "button" at bounding box center [17, 22] width 10 height 10
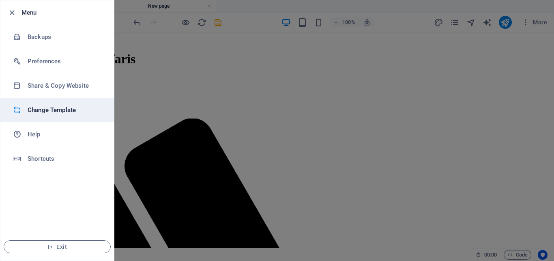
click at [39, 110] on h6 "Change Template" at bounding box center [65, 110] width 75 height 10
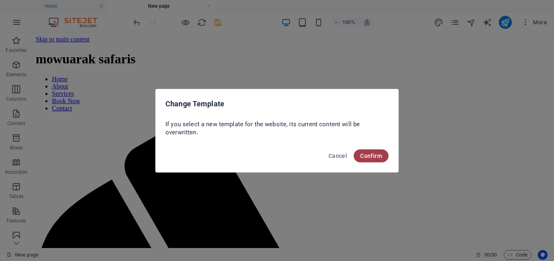
click at [363, 154] on span "Confirm" at bounding box center [371, 156] width 22 height 6
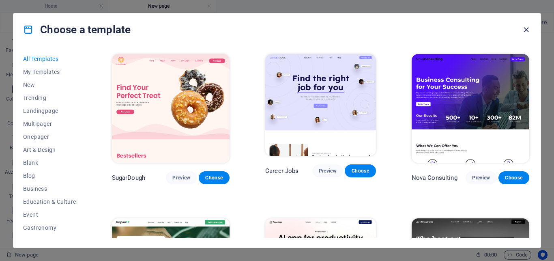
click at [528, 33] on icon "button" at bounding box center [526, 29] width 9 height 9
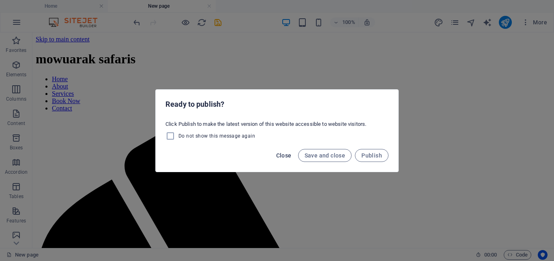
click at [282, 153] on span "Close" at bounding box center [283, 155] width 15 height 6
